Goal: Transaction & Acquisition: Purchase product/service

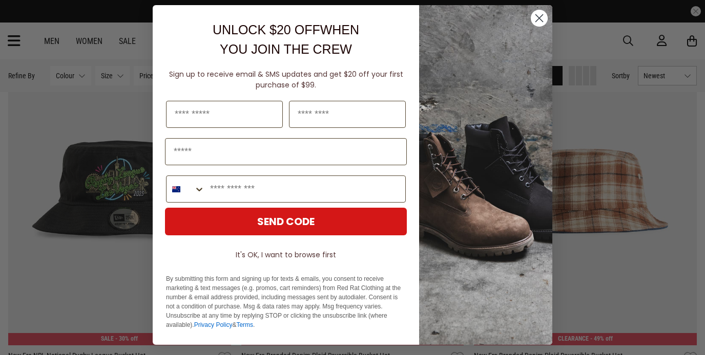
scroll to position [5, 0]
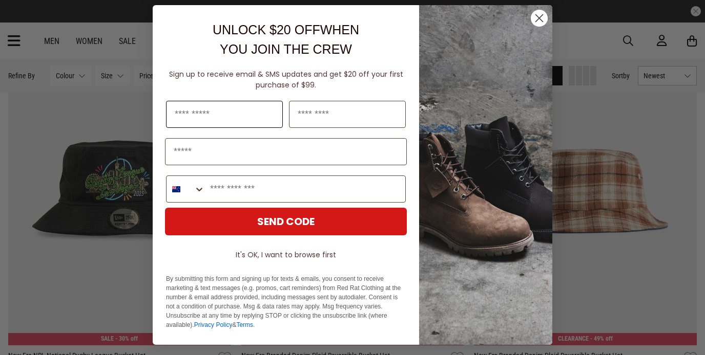
click at [208, 111] on input "First Name" at bounding box center [224, 114] width 117 height 27
type input "****"
type input "********"
type input "**********"
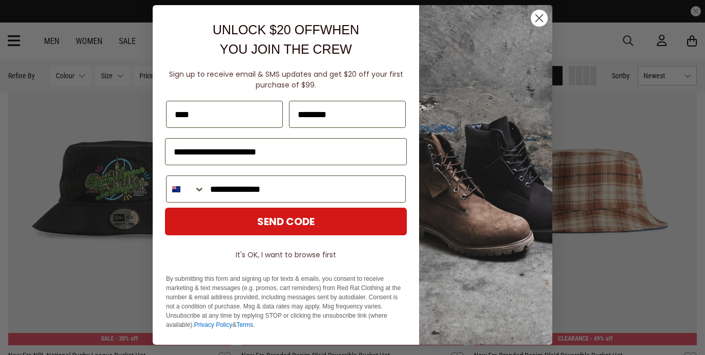
click at [284, 222] on button "SEND CODE" at bounding box center [286, 222] width 242 height 28
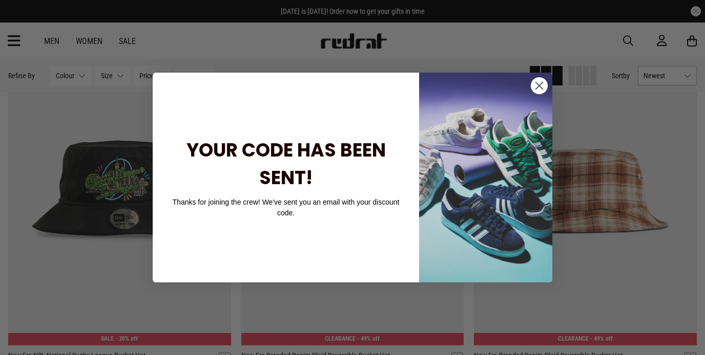
scroll to position [0, 0]
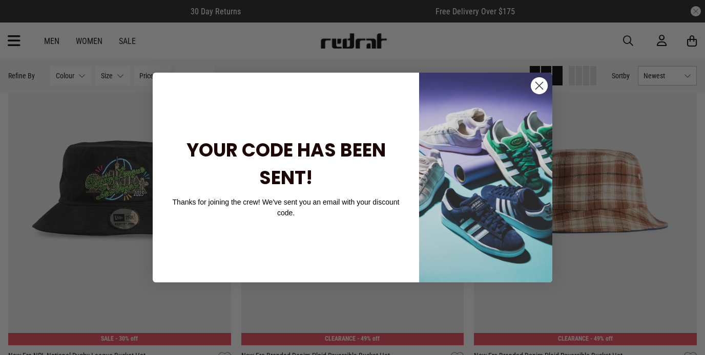
click at [541, 87] on circle "Close dialog" at bounding box center [538, 85] width 17 height 17
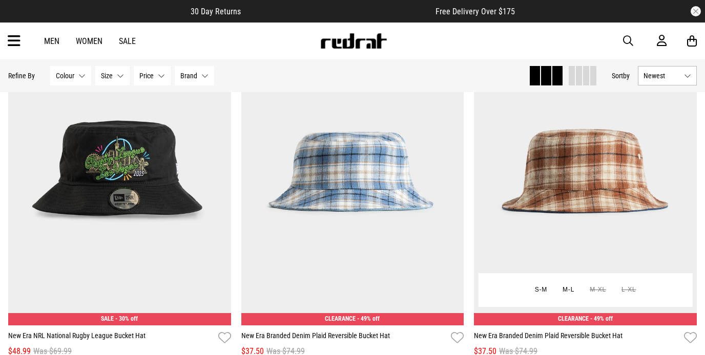
scroll to position [196, 0]
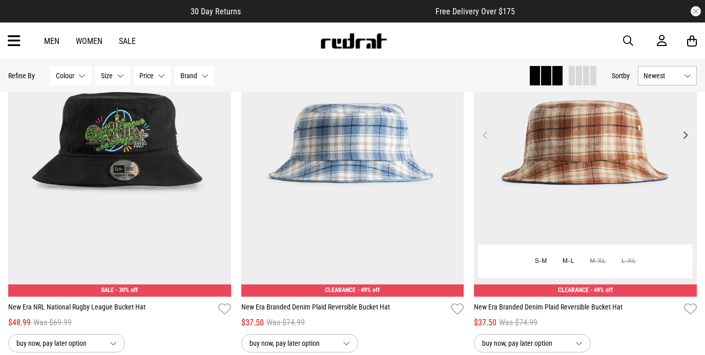
click at [582, 146] on img at bounding box center [585, 141] width 223 height 312
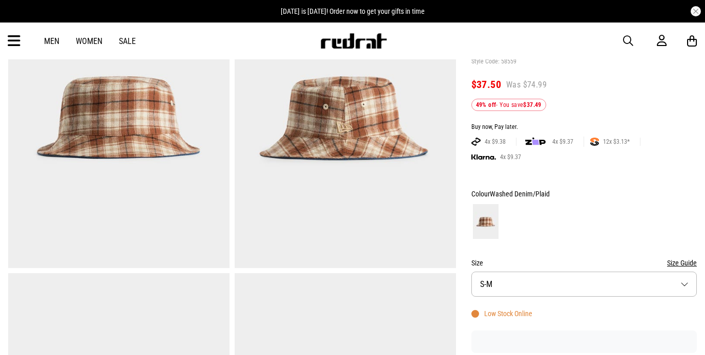
scroll to position [132, 0]
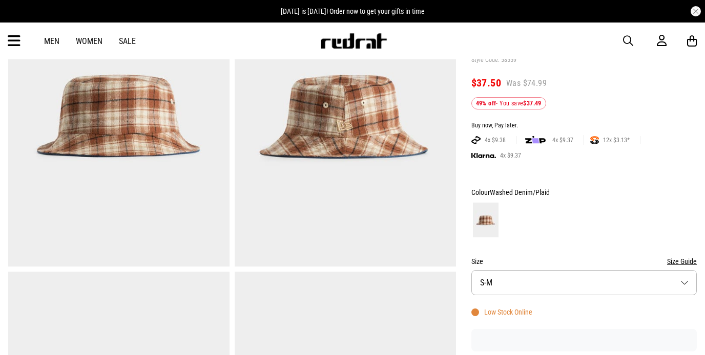
click at [679, 281] on button "Size S-M" at bounding box center [583, 282] width 225 height 25
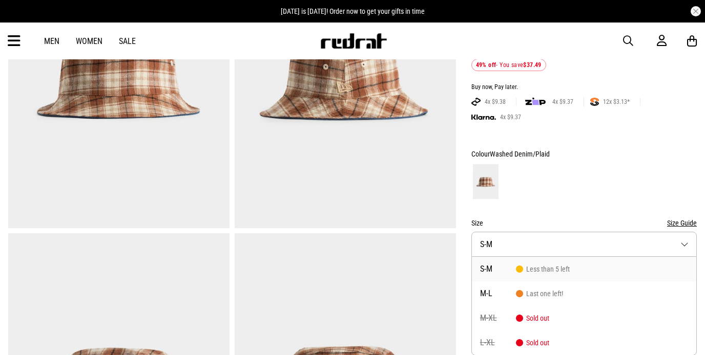
scroll to position [220, 0]
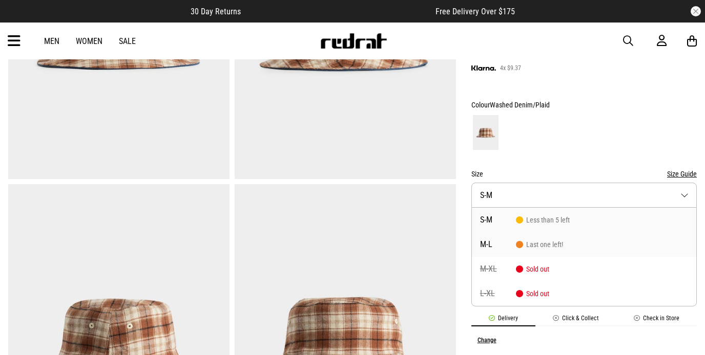
click at [538, 244] on span "Last one left!" at bounding box center [539, 245] width 47 height 8
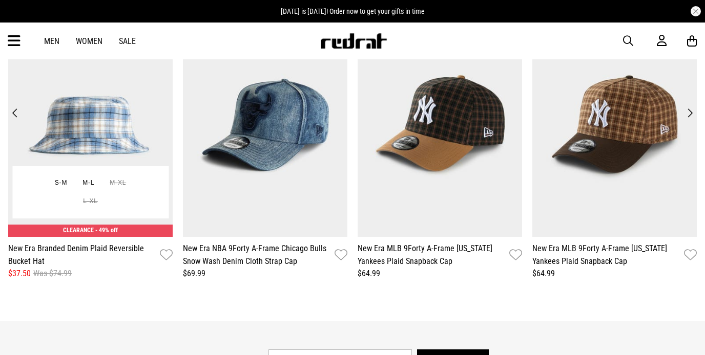
scroll to position [1252, 0]
click at [96, 132] on img at bounding box center [90, 123] width 164 height 227
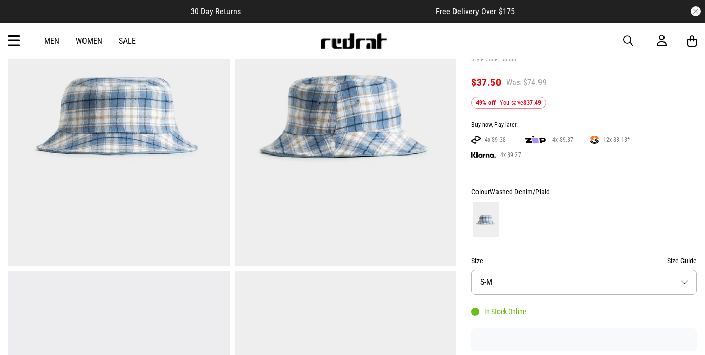
scroll to position [142, 0]
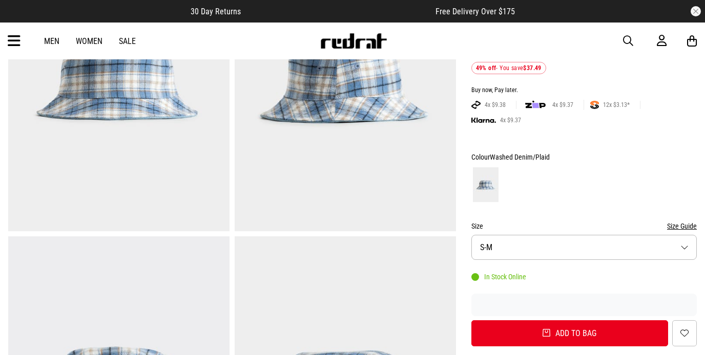
click at [685, 247] on button "Size S-M" at bounding box center [583, 247] width 225 height 25
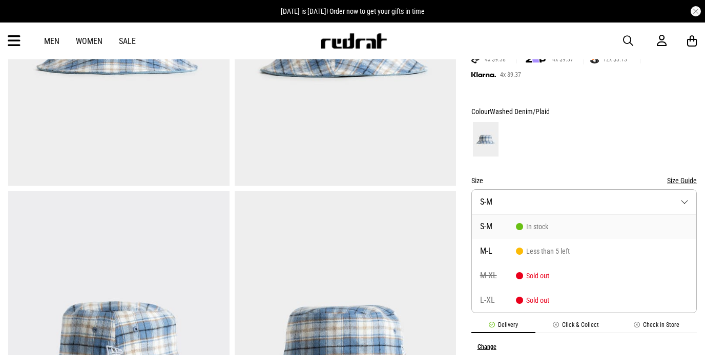
scroll to position [0, 0]
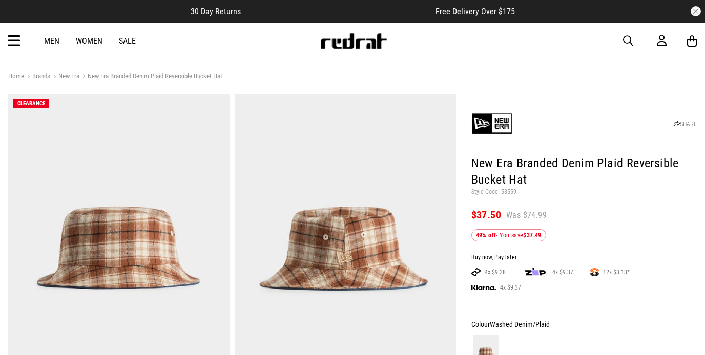
click at [55, 38] on link "Men" at bounding box center [51, 41] width 15 height 10
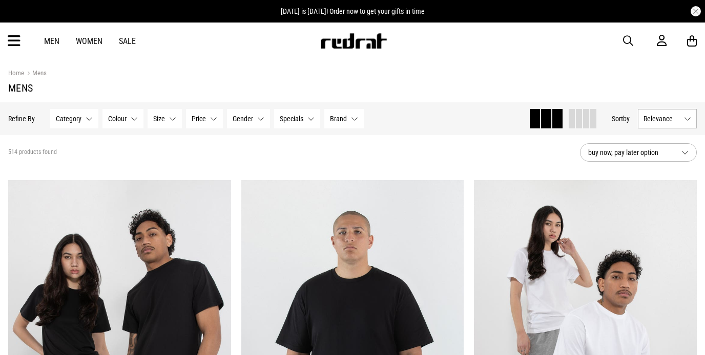
click at [89, 119] on button "Category None selected" at bounding box center [74, 118] width 48 height 19
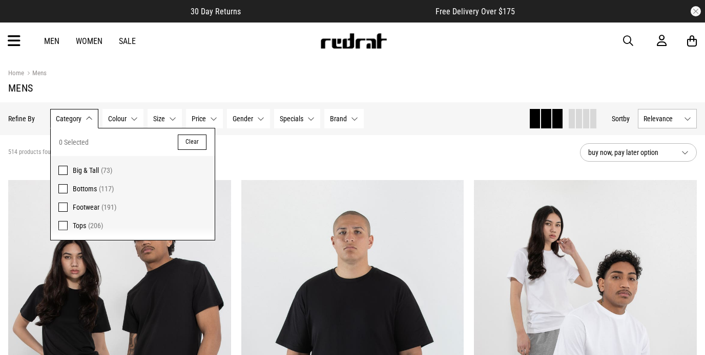
click at [88, 205] on span "Footwear" at bounding box center [86, 207] width 27 height 8
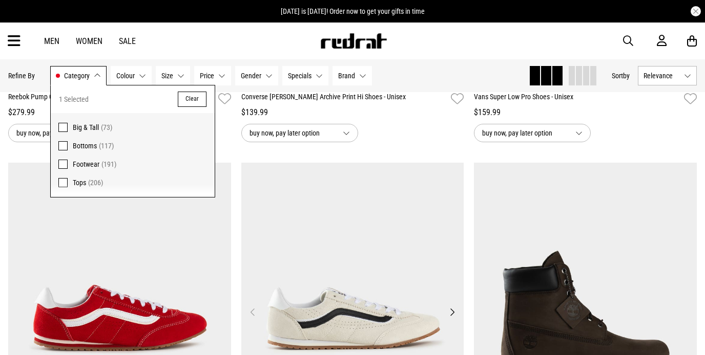
scroll to position [399, 0]
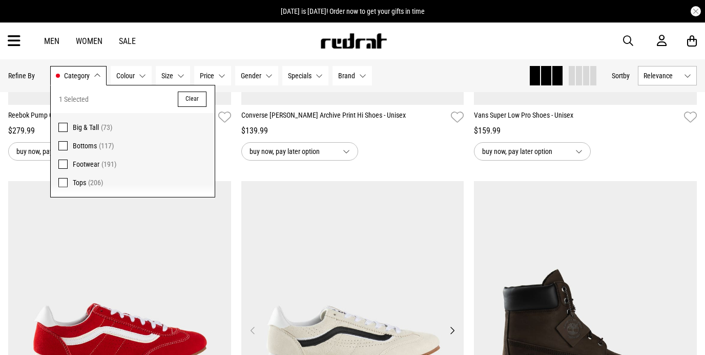
drag, startPoint x: 273, startPoint y: 237, endPoint x: 266, endPoint y: 237, distance: 7.7
click at [273, 236] on img at bounding box center [352, 337] width 223 height 312
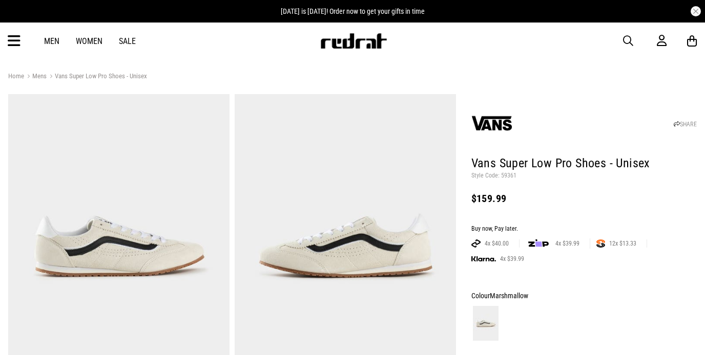
click at [54, 38] on link "Men" at bounding box center [51, 41] width 15 height 10
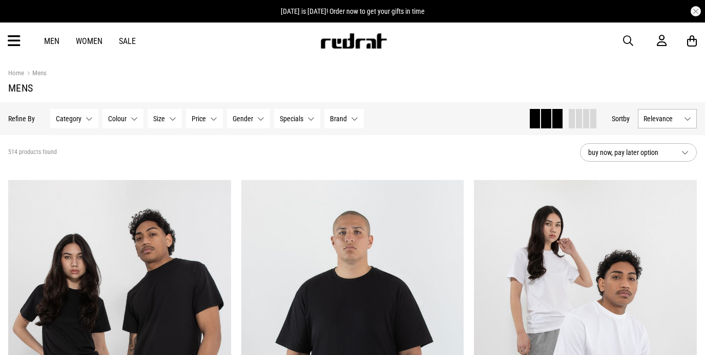
click at [90, 121] on button "Category None selected" at bounding box center [74, 118] width 48 height 19
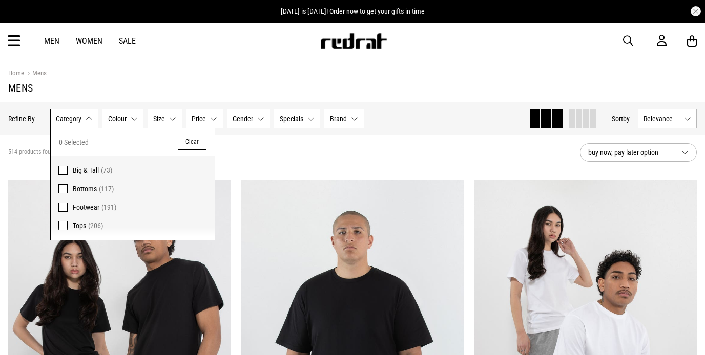
click at [63, 207] on span at bounding box center [62, 207] width 9 height 9
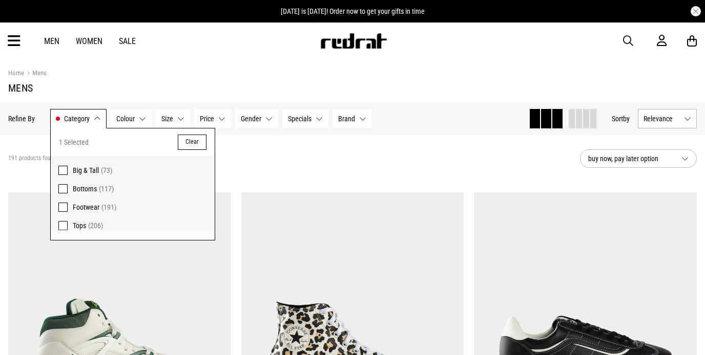
click at [143, 118] on button "Colour None selected" at bounding box center [131, 118] width 41 height 19
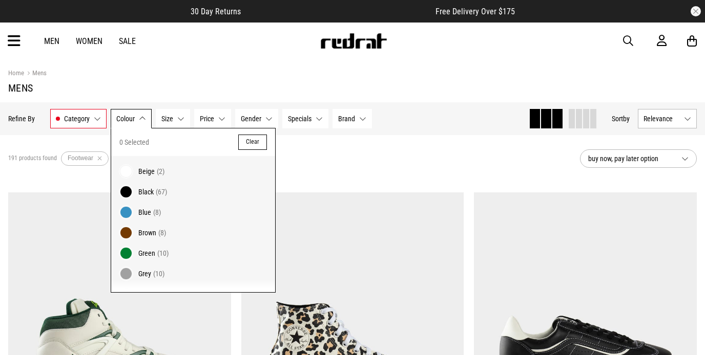
click at [125, 190] on span at bounding box center [126, 192] width 14 height 14
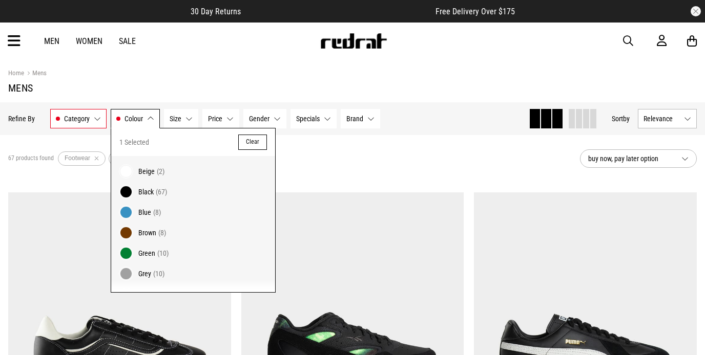
click at [187, 118] on button "Size None selected" at bounding box center [181, 118] width 34 height 19
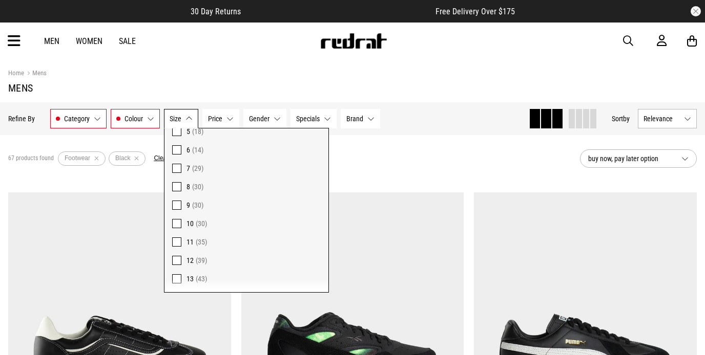
scroll to position [77, 0]
click at [183, 259] on label "12 (39)" at bounding box center [246, 259] width 164 height 18
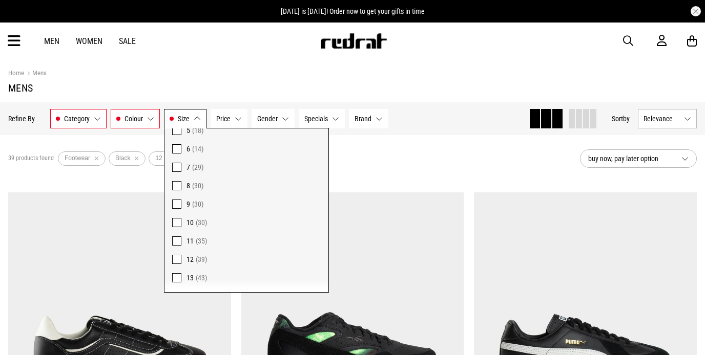
click at [285, 118] on button "Gender None selected" at bounding box center [272, 118] width 43 height 19
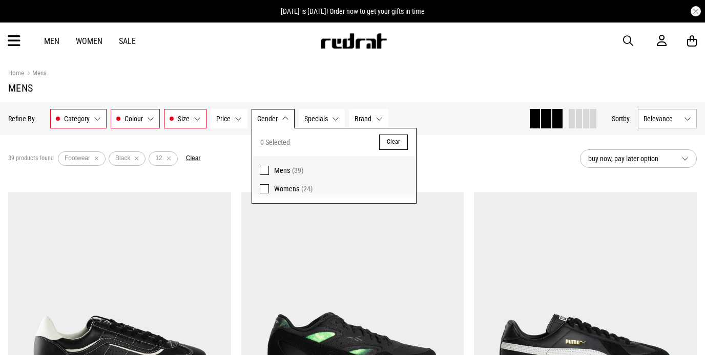
click at [265, 169] on span at bounding box center [264, 170] width 9 height 9
click at [388, 120] on button "Brand None selected" at bounding box center [376, 118] width 39 height 19
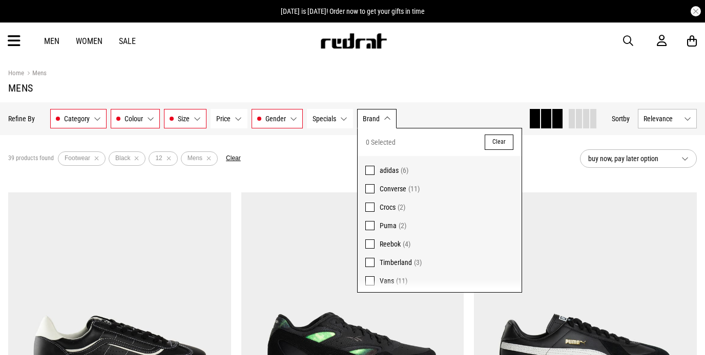
scroll to position [3, 0]
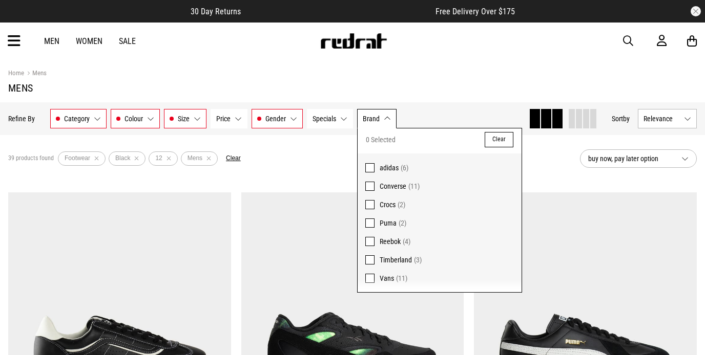
click at [372, 280] on span at bounding box center [369, 278] width 9 height 9
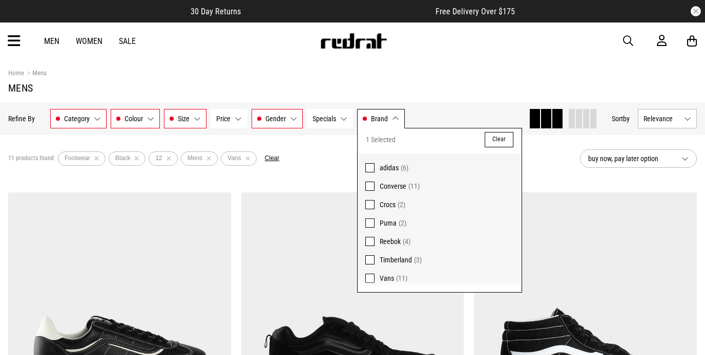
click at [450, 118] on div "Hide Refine s Refine By Filters Category Footwear Category 1 Selected Clear Foo…" at bounding box center [264, 119] width 512 height 23
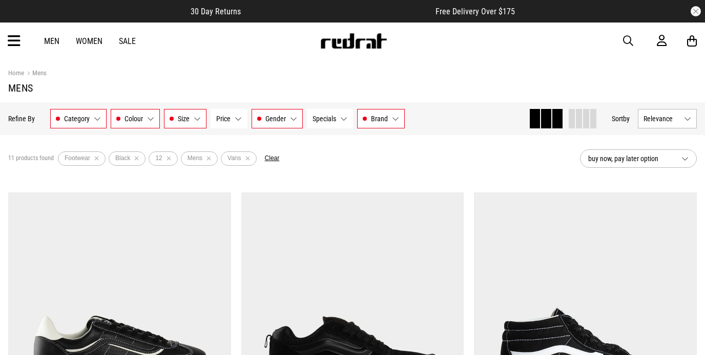
click at [129, 40] on link "Sale" at bounding box center [127, 41] width 17 height 10
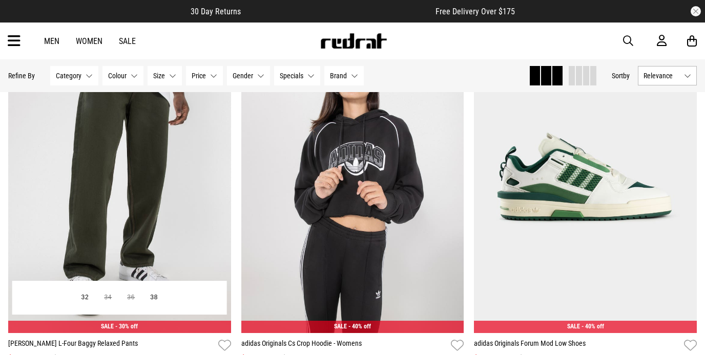
scroll to position [103, 0]
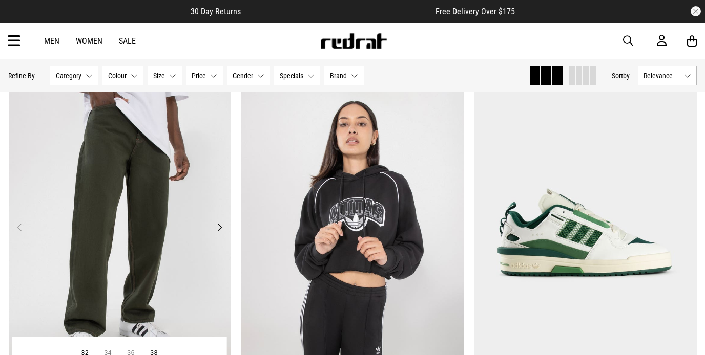
click at [147, 160] on img at bounding box center [120, 233] width 223 height 312
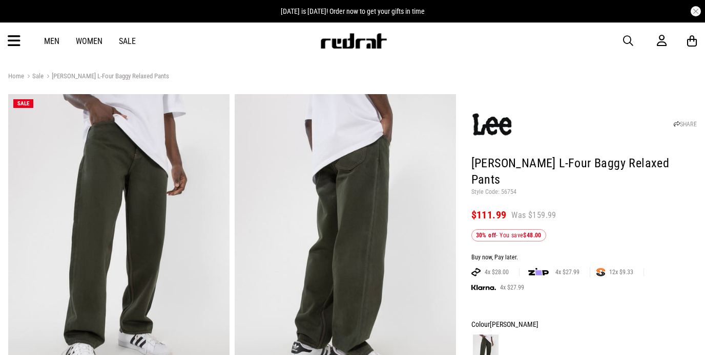
click at [37, 76] on link "Sale" at bounding box center [33, 77] width 19 height 10
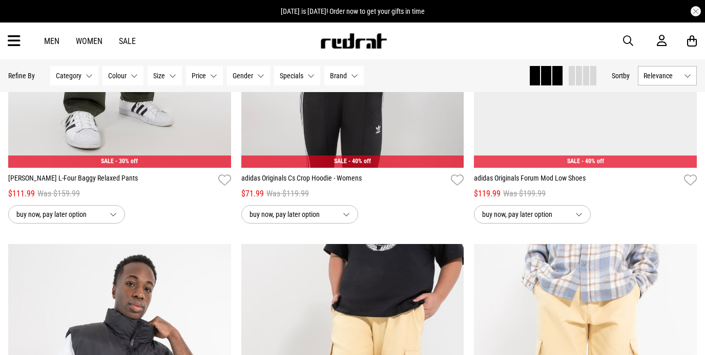
scroll to position [323, 0]
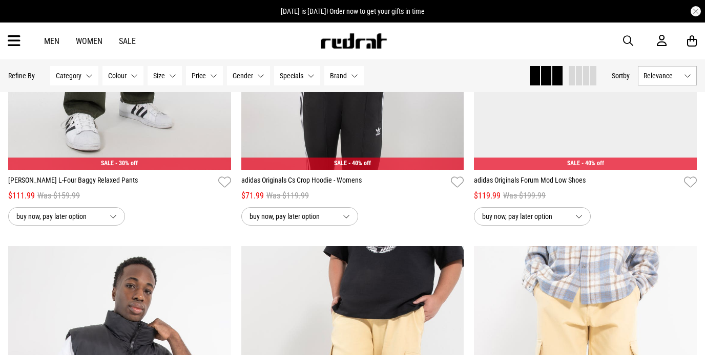
click at [261, 76] on button "Gender None selected" at bounding box center [248, 75] width 43 height 19
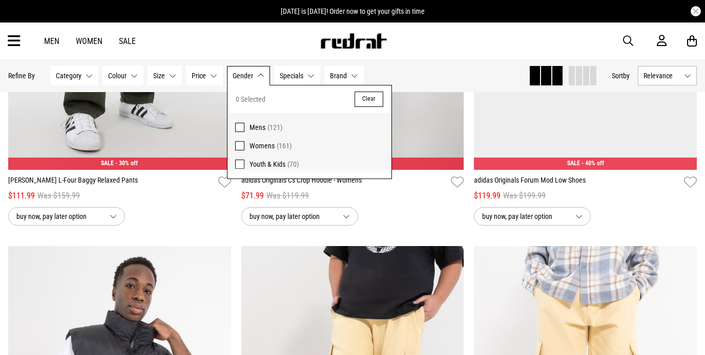
click at [240, 123] on span at bounding box center [239, 127] width 9 height 9
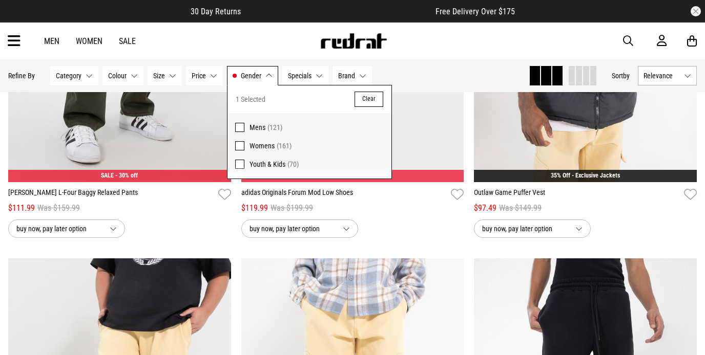
scroll to position [335, 0]
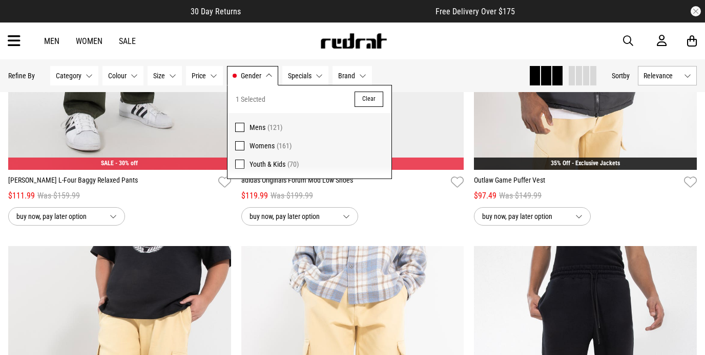
drag, startPoint x: 415, startPoint y: 62, endPoint x: 424, endPoint y: 67, distance: 10.1
click at [418, 63] on div "Hide Refine s Refine By Filters Category None selected Category 0 Selected Clea…" at bounding box center [352, 75] width 705 height 33
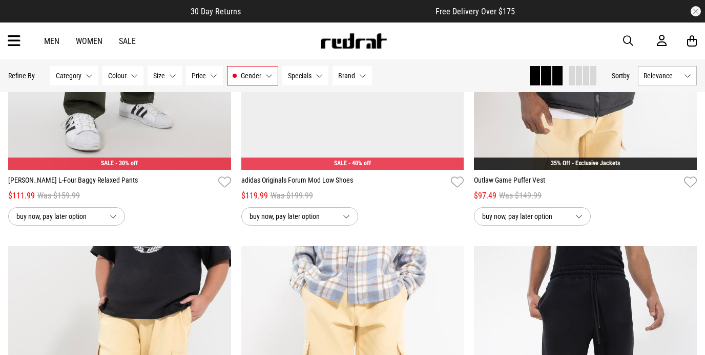
drag, startPoint x: 404, startPoint y: 68, endPoint x: 408, endPoint y: 73, distance: 7.0
click at [404, 68] on div "Hide Refine s Refine By Filters Category None selected Category 0 Selected Clea…" at bounding box center [264, 76] width 512 height 23
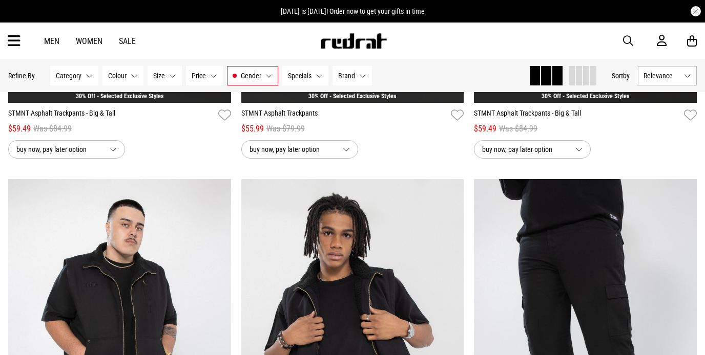
scroll to position [1177, 0]
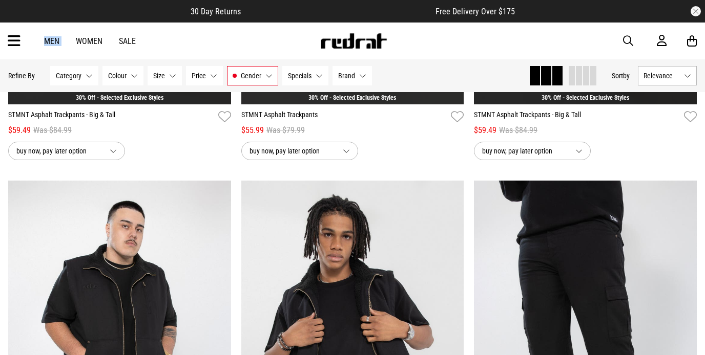
click at [97, 36] on div "Men Women Sale Sign in New Back Footwear Back Mens Back Womens Back Youth & Kid…" at bounding box center [352, 41] width 705 height 37
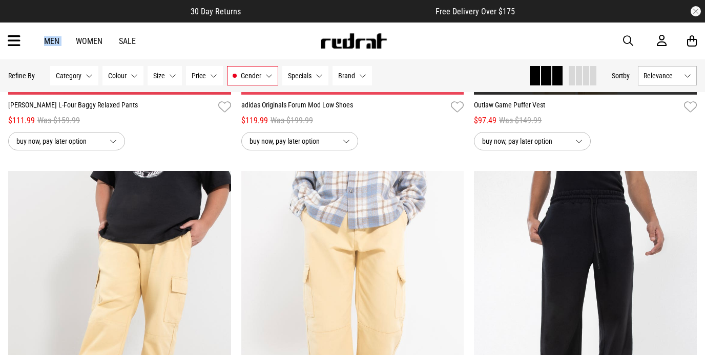
scroll to position [0, 0]
